Goal: Task Accomplishment & Management: Manage account settings

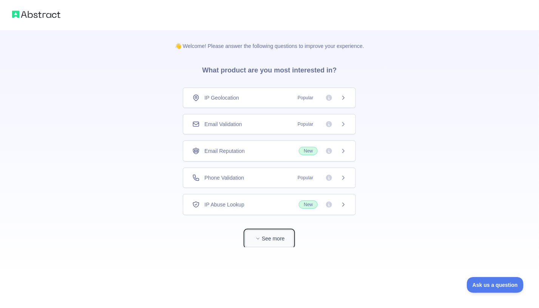
click at [285, 237] on button "See more" at bounding box center [269, 238] width 48 height 17
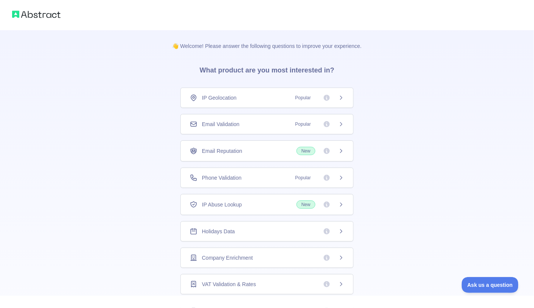
scroll to position [24, 0]
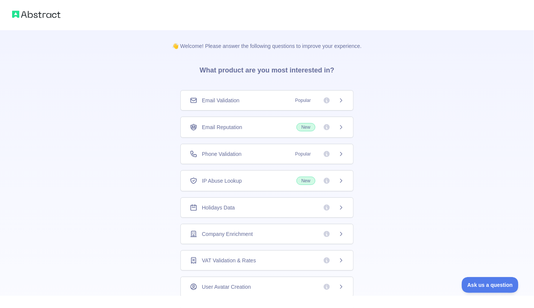
click at [244, 231] on span "Company Enrichment" at bounding box center [227, 234] width 51 height 8
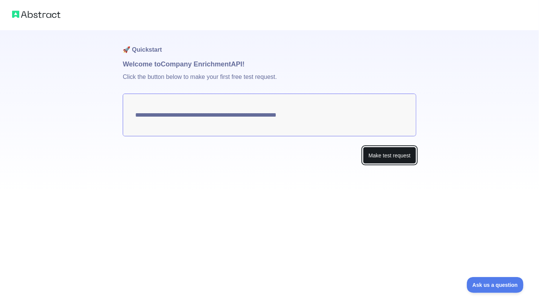
click at [379, 155] on button "Make test request" at bounding box center [389, 155] width 53 height 17
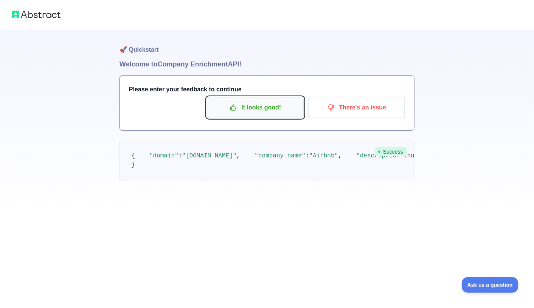
click at [261, 108] on p "It looks good!" at bounding box center [254, 107] width 85 height 13
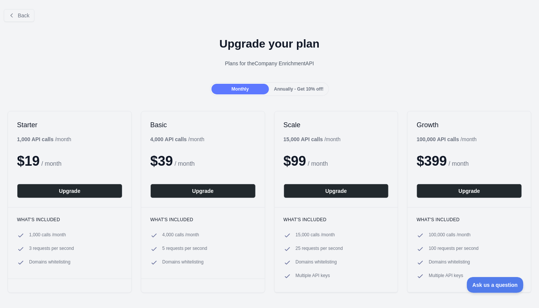
click at [293, 93] on div "Annually - Get 10% off!" at bounding box center [299, 89] width 57 height 11
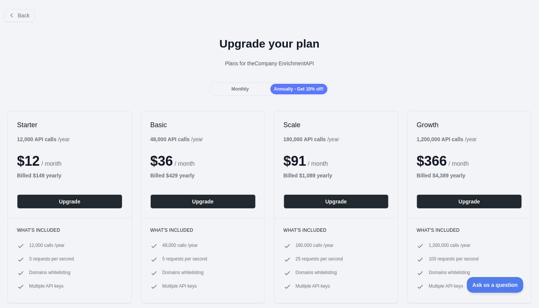
click at [247, 92] on div "Monthly" at bounding box center [240, 89] width 57 height 11
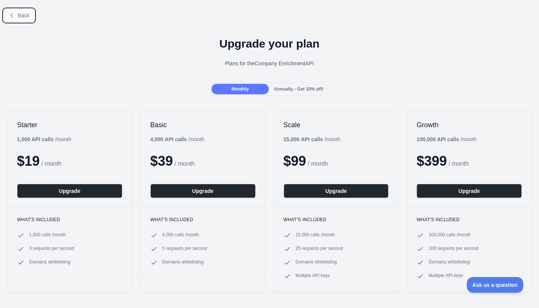
click at [11, 18] on icon at bounding box center [12, 15] width 6 height 6
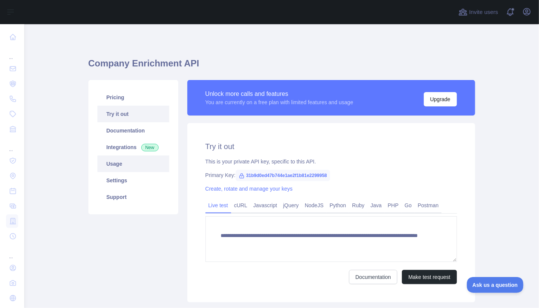
click at [127, 162] on link "Usage" at bounding box center [133, 164] width 72 height 17
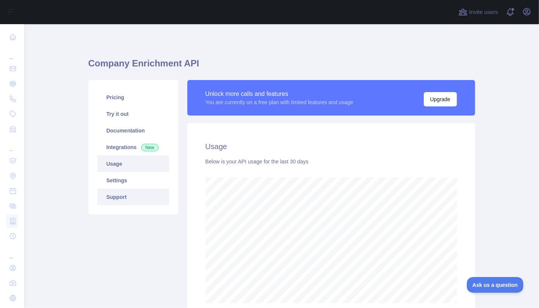
click at [124, 199] on link "Support" at bounding box center [133, 197] width 72 height 17
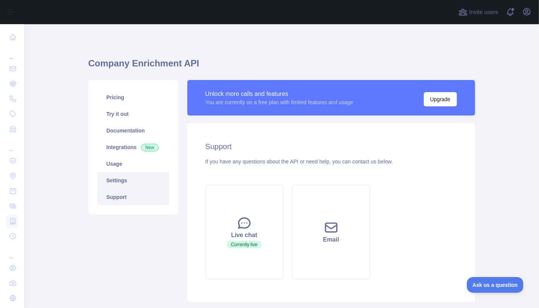
click at [122, 179] on link "Settings" at bounding box center [133, 180] width 72 height 17
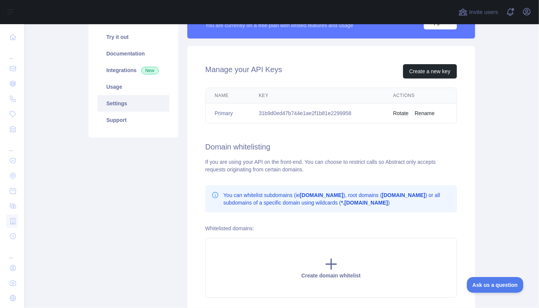
scroll to position [44, 0]
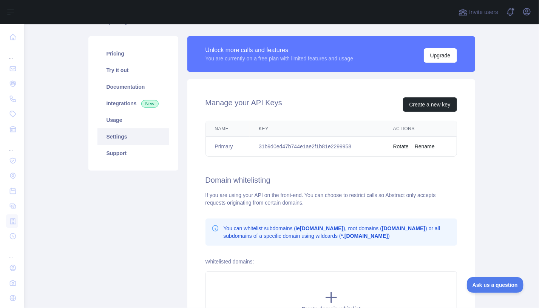
click at [270, 146] on td "31b9d0ed47b744e1ae2f1b81e2299958" at bounding box center [317, 147] width 135 height 20
copy td "31b9d0ed47b744e1ae2f1b81e2299958"
click at [291, 177] on h2 "Domain whitelisting" at bounding box center [332, 180] width 252 height 11
click at [303, 143] on td "31b9d0ed47b744e1ae2f1b81e2299958" at bounding box center [317, 147] width 135 height 20
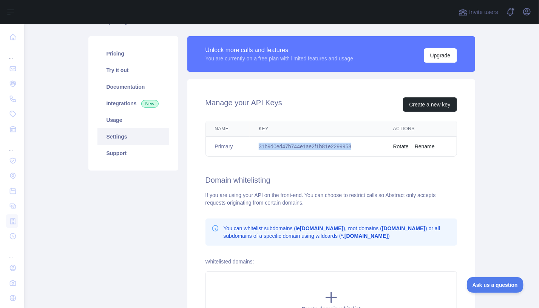
click at [303, 143] on td "31b9d0ed47b744e1ae2f1b81e2299958" at bounding box center [317, 147] width 135 height 20
copy td "31b9d0ed47b744e1ae2f1b81e2299958"
click at [482, 153] on main "Company Enrichment API Pricing Try it out Documentation Integrations New Usage …" at bounding box center [281, 166] width 515 height 284
